Goal: Task Accomplishment & Management: Complete application form

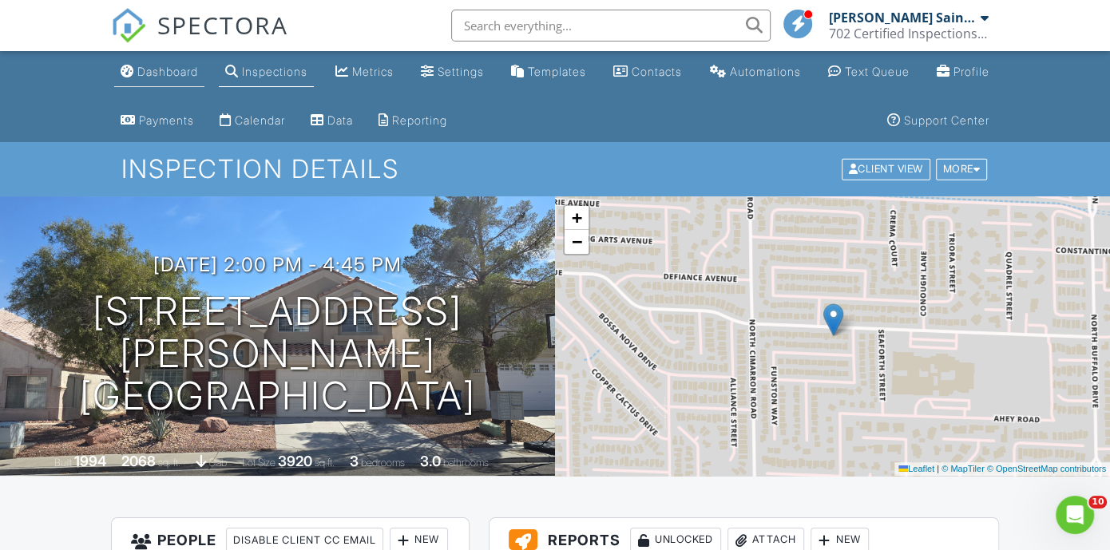
click at [153, 74] on div "Dashboard" at bounding box center [167, 72] width 61 height 14
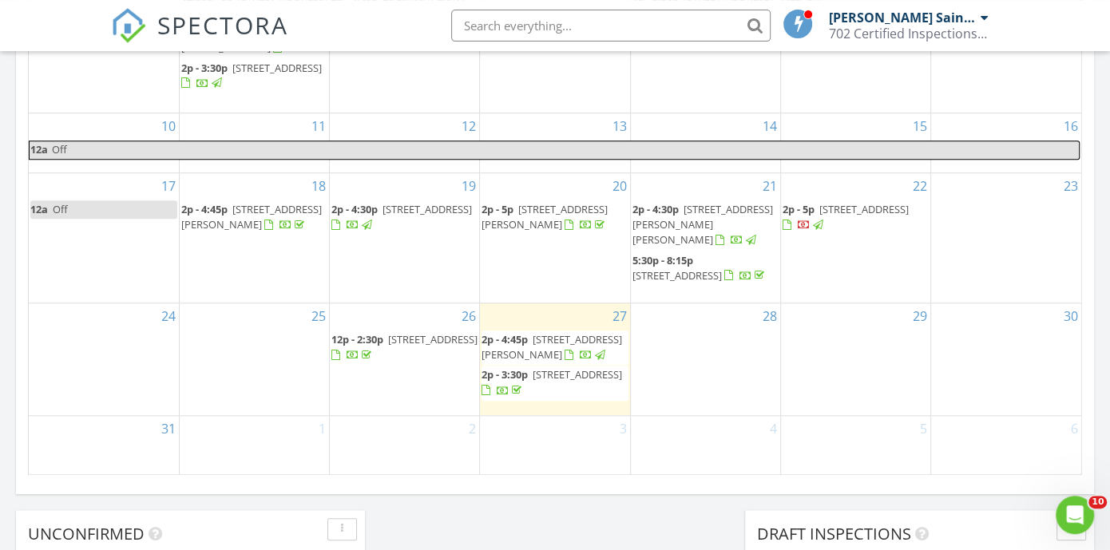
scroll to position [1208, 0]
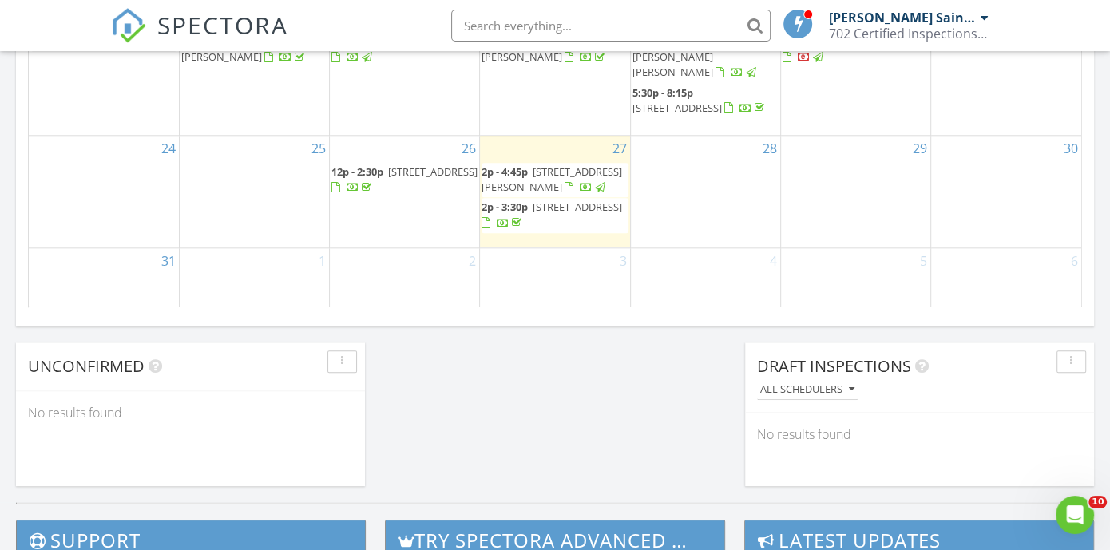
click at [427, 290] on div "2" at bounding box center [404, 277] width 149 height 59
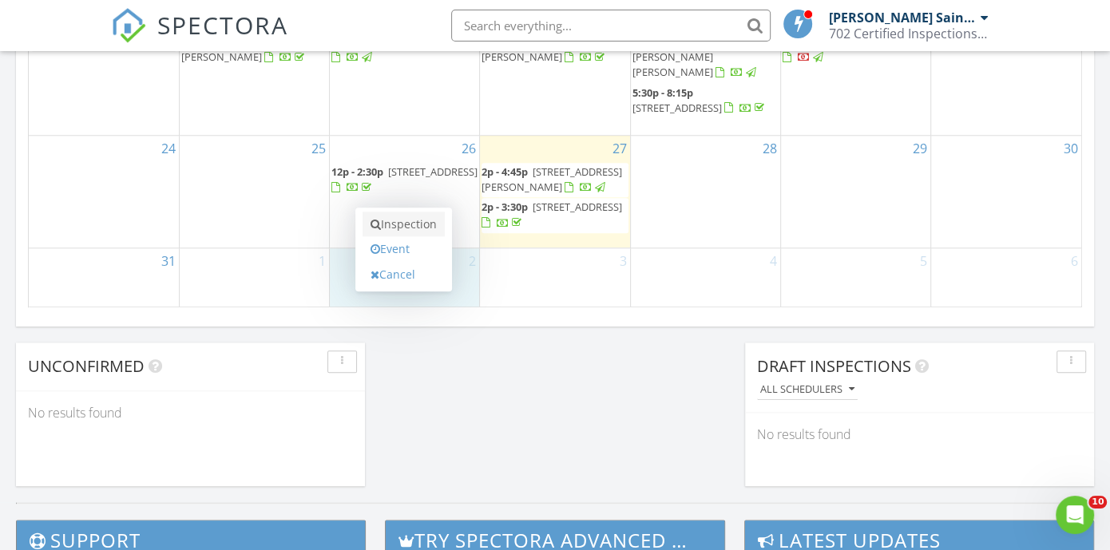
click at [409, 231] on link "Inspection" at bounding box center [404, 225] width 82 height 26
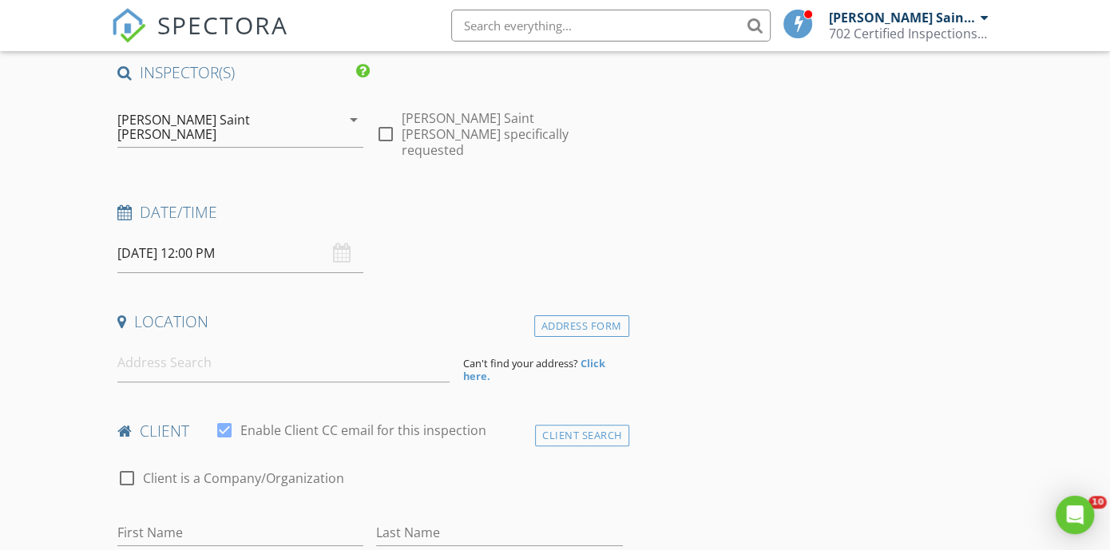
click at [221, 239] on input "[DATE] 12:00 PM" at bounding box center [240, 253] width 246 height 39
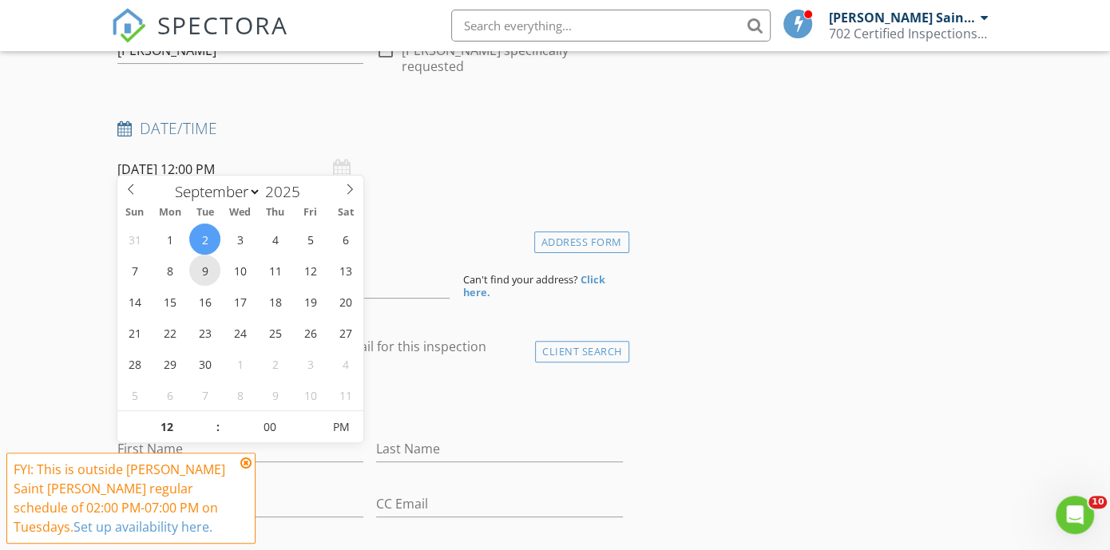
scroll to position [259, 0]
click at [208, 415] on span at bounding box center [209, 417] width 11 height 16
type input "02"
type input "09/02/2025 2:00 PM"
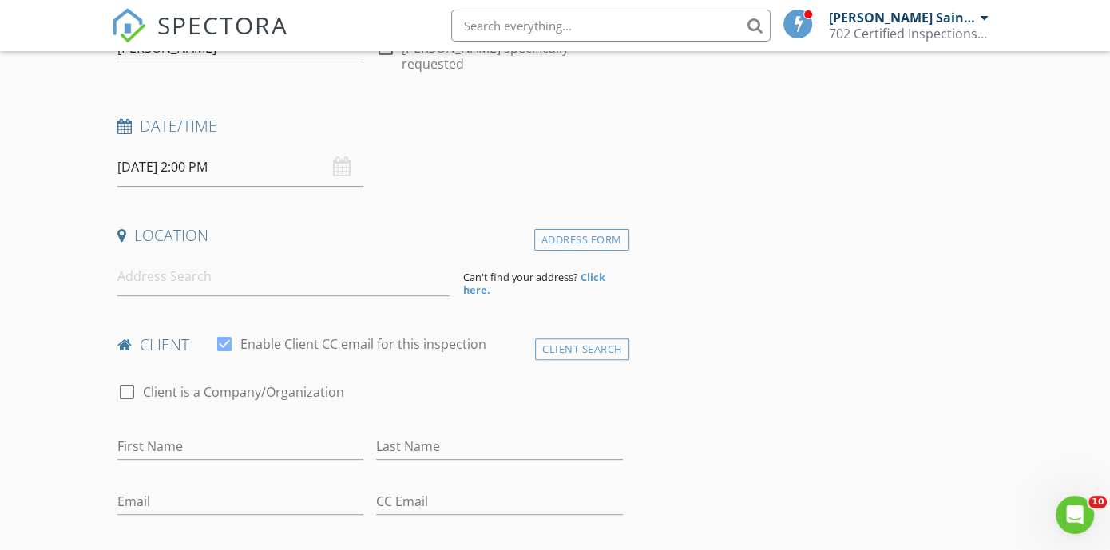
click at [133, 264] on input at bounding box center [283, 276] width 332 height 39
paste input "7221 Harlow St"
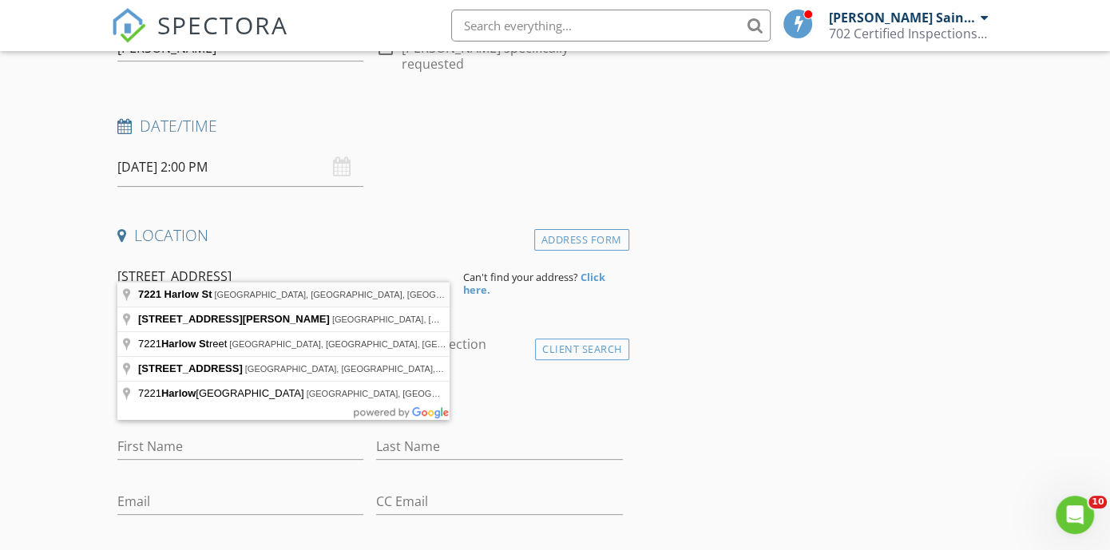
type input "7221 Harlow St, Las Vegas, NV, USA"
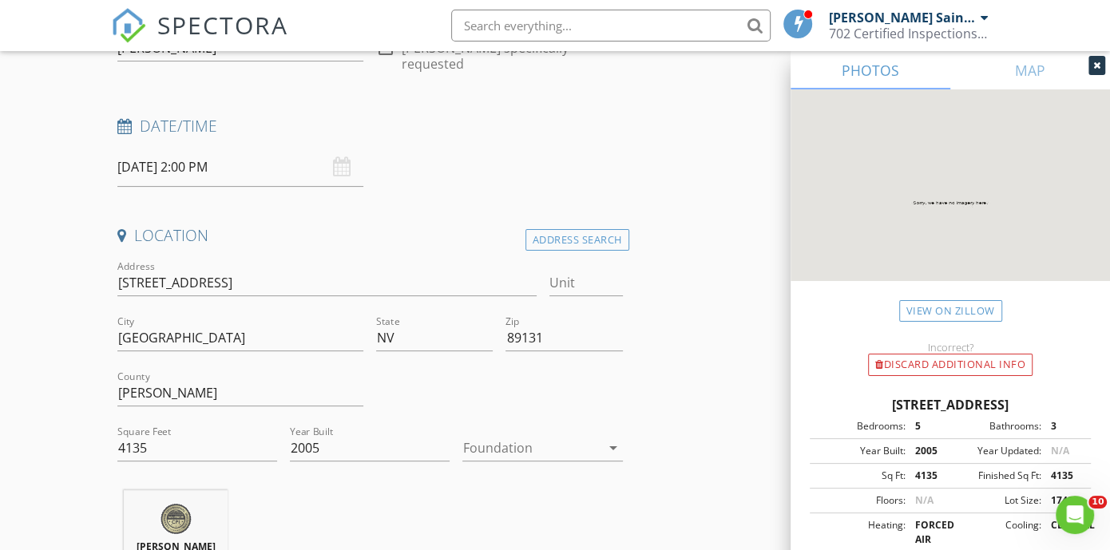
click at [516, 435] on div at bounding box center [530, 448] width 137 height 26
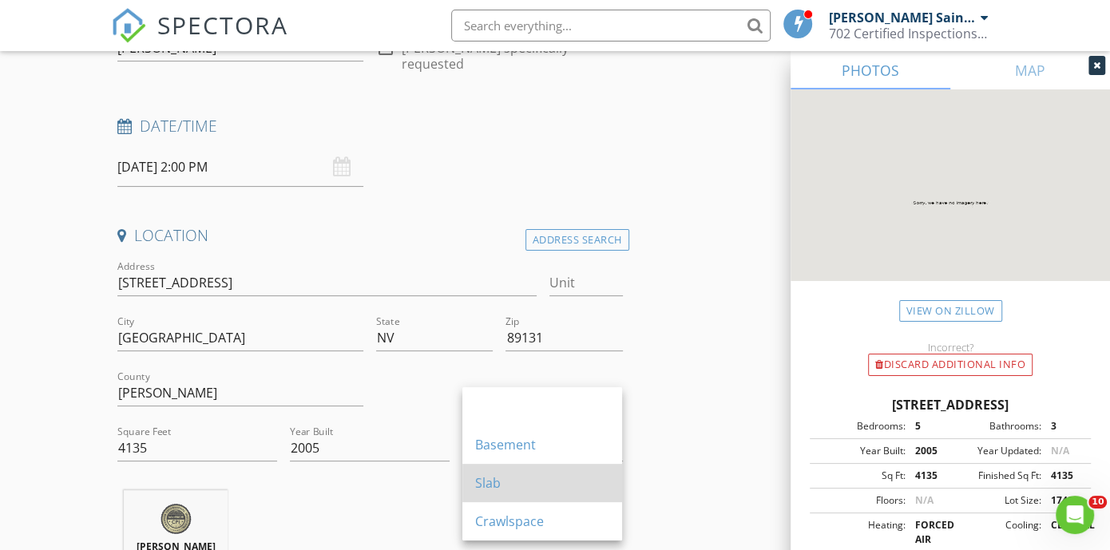
click at [502, 482] on div "Slab" at bounding box center [542, 483] width 134 height 19
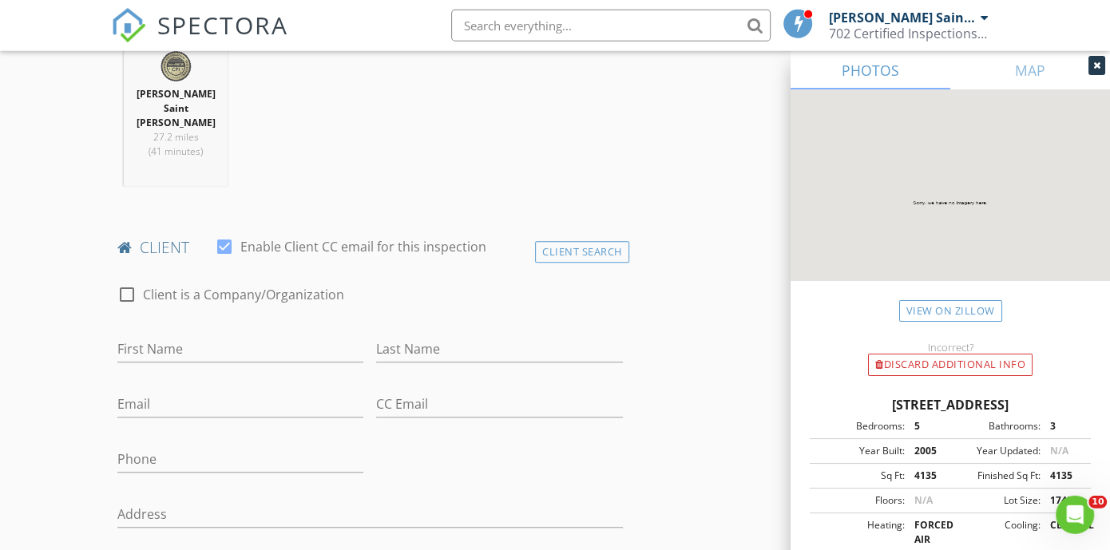
scroll to position [776, 0]
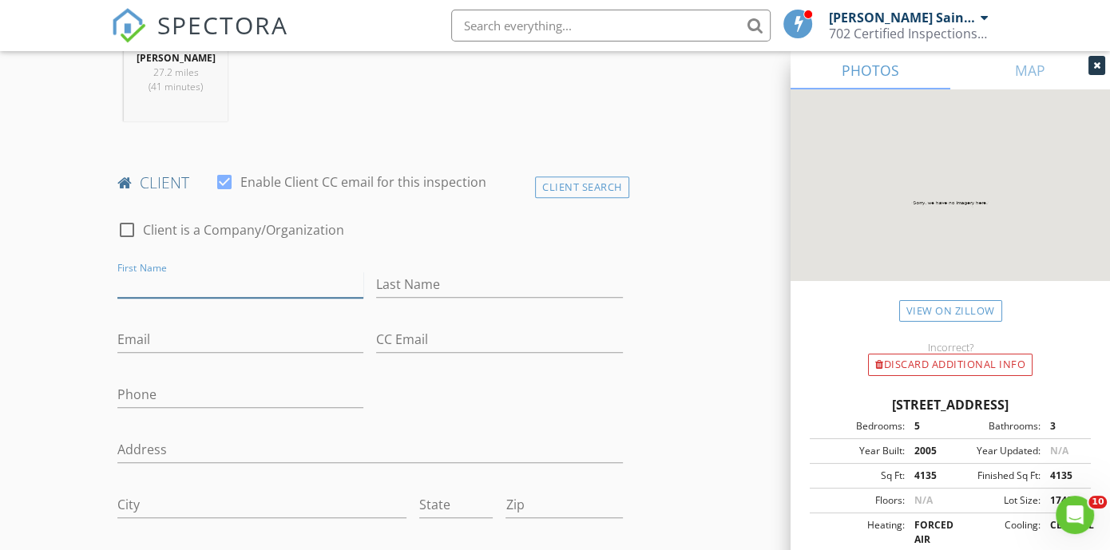
click at [177, 272] on input "First Name" at bounding box center [240, 285] width 246 height 26
click at [159, 272] on input "First Name" at bounding box center [240, 285] width 246 height 26
paste input "ebecah and Paul Miller"
click at [122, 272] on input "ebecah and Paul Miller" at bounding box center [240, 285] width 246 height 26
click at [120, 272] on input "ebecah and Paul Miller" at bounding box center [240, 285] width 246 height 26
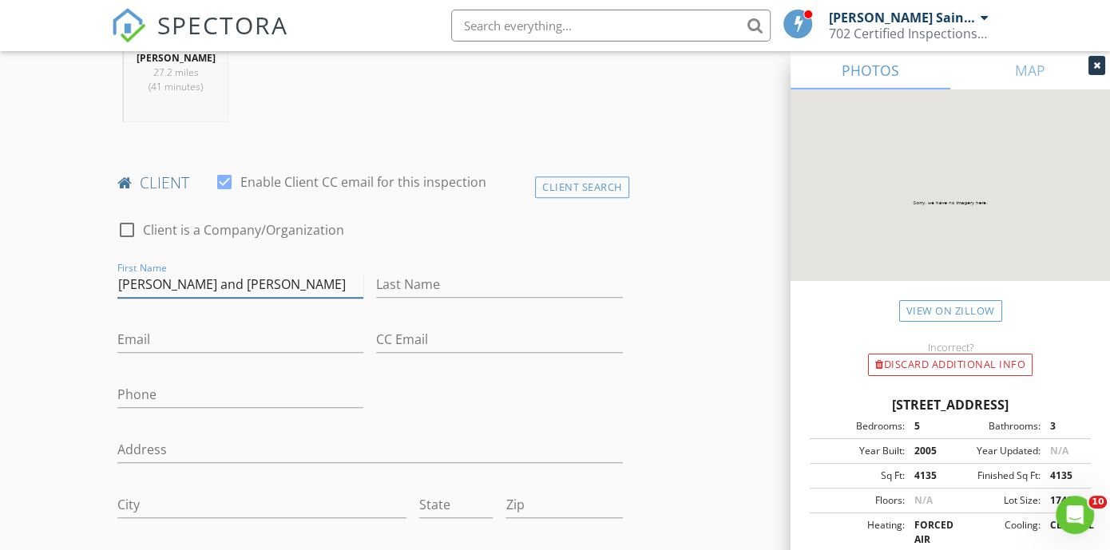
drag, startPoint x: 173, startPoint y: 254, endPoint x: 222, endPoint y: 255, distance: 48.7
click at [222, 272] on input "Rebecah and Paul Miller" at bounding box center [240, 285] width 246 height 26
click at [224, 272] on input "Rebecah and Paul Miller" at bounding box center [240, 285] width 246 height 26
click at [181, 272] on input "Rebecah and Paul Miller" at bounding box center [240, 285] width 246 height 26
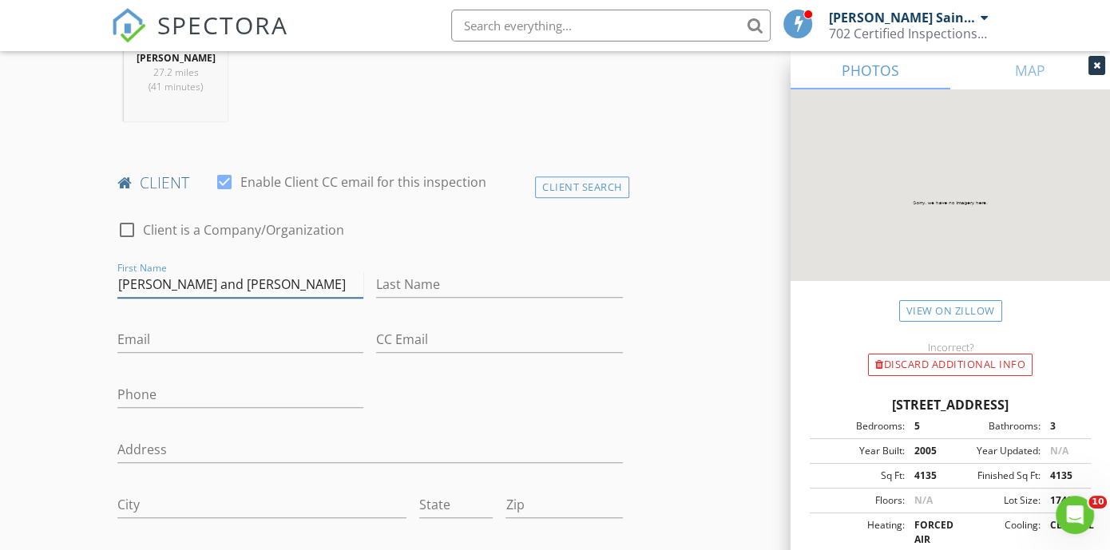
drag, startPoint x: 174, startPoint y: 256, endPoint x: 224, endPoint y: 254, distance: 50.4
click at [224, 272] on input "Rebecah and Paul Miller" at bounding box center [240, 285] width 246 height 26
drag, startPoint x: 175, startPoint y: 256, endPoint x: 182, endPoint y: 251, distance: 8.6
click at [210, 272] on input "Rebecah Miller" at bounding box center [240, 285] width 246 height 26
click at [185, 272] on input "Rebecah Miller" at bounding box center [240, 285] width 246 height 26
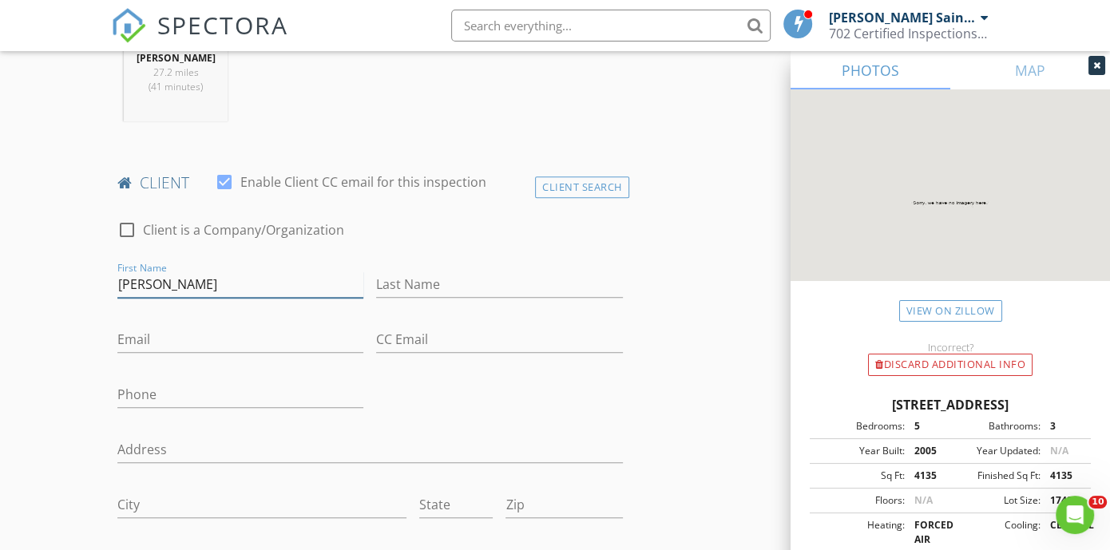
click at [244, 272] on input "Rebecah Miller" at bounding box center [240, 285] width 246 height 26
drag, startPoint x: 212, startPoint y: 248, endPoint x: 179, endPoint y: 256, distance: 34.5
click at [179, 272] on input "Rebecah Miller" at bounding box center [240, 285] width 246 height 26
type input "Rebecah"
click at [387, 272] on input "Last Name" at bounding box center [499, 285] width 246 height 26
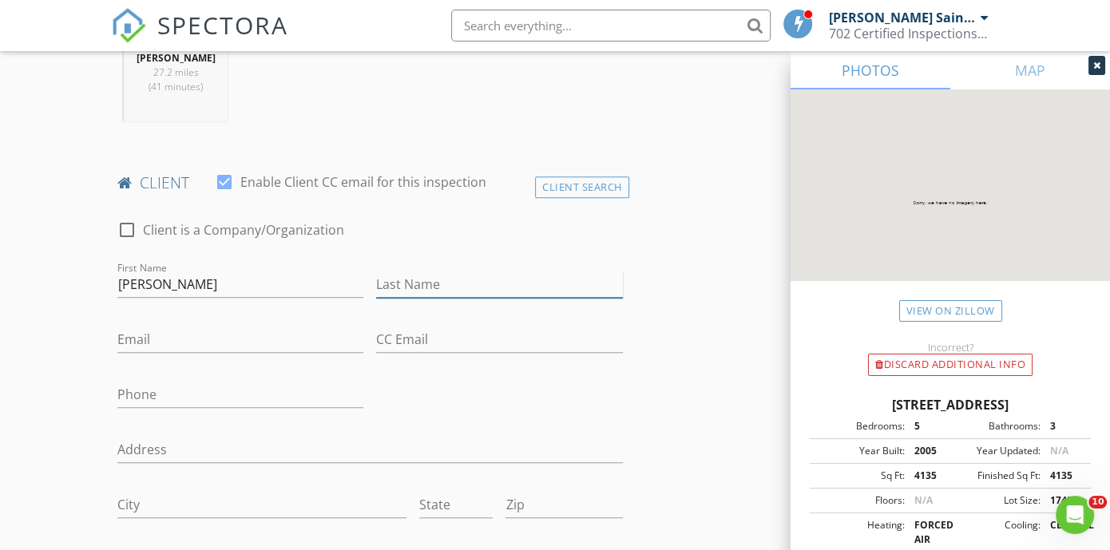
click at [419, 272] on input "Last Name" at bounding box center [499, 285] width 246 height 26
